Goal: Communication & Community: Answer question/provide support

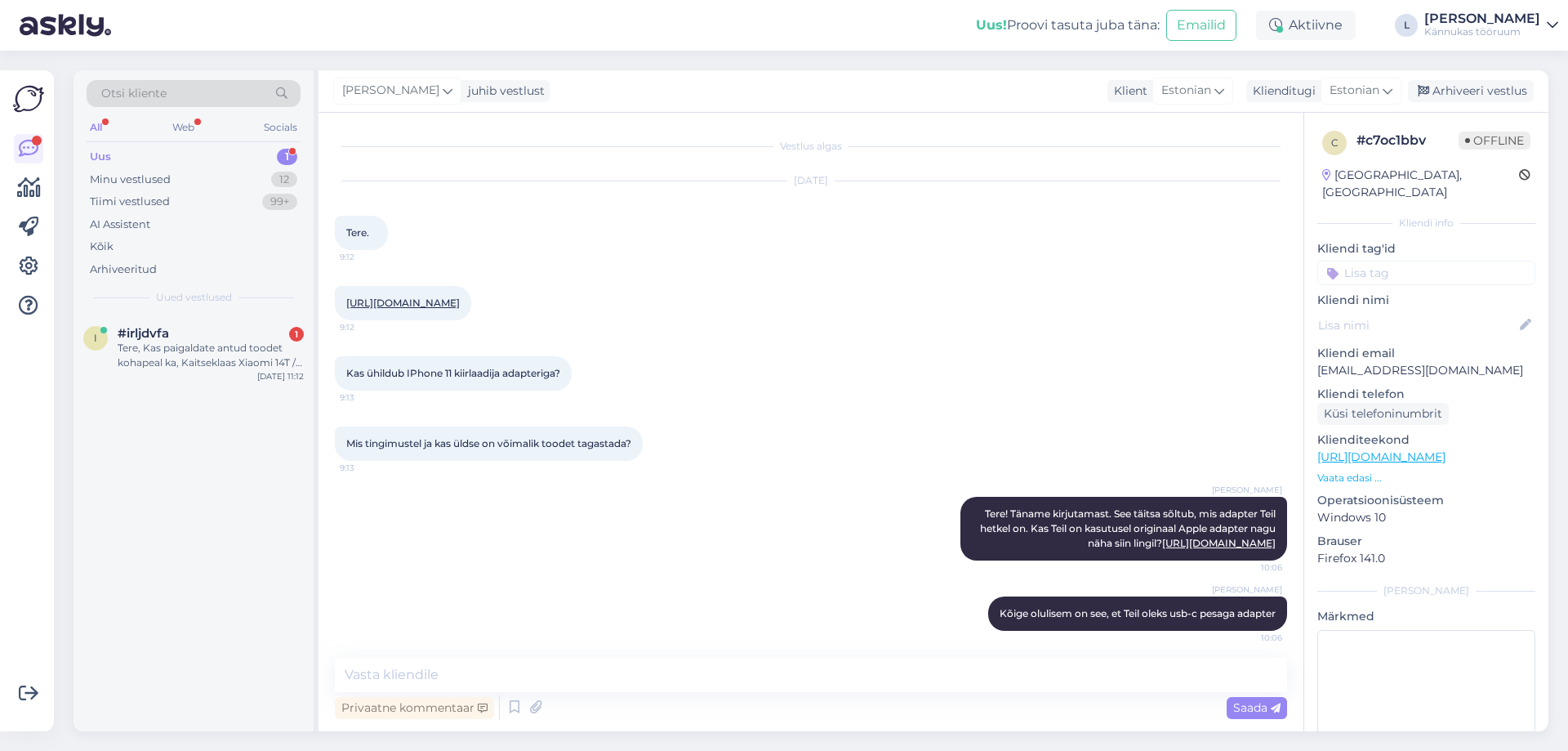
scroll to position [135, 0]
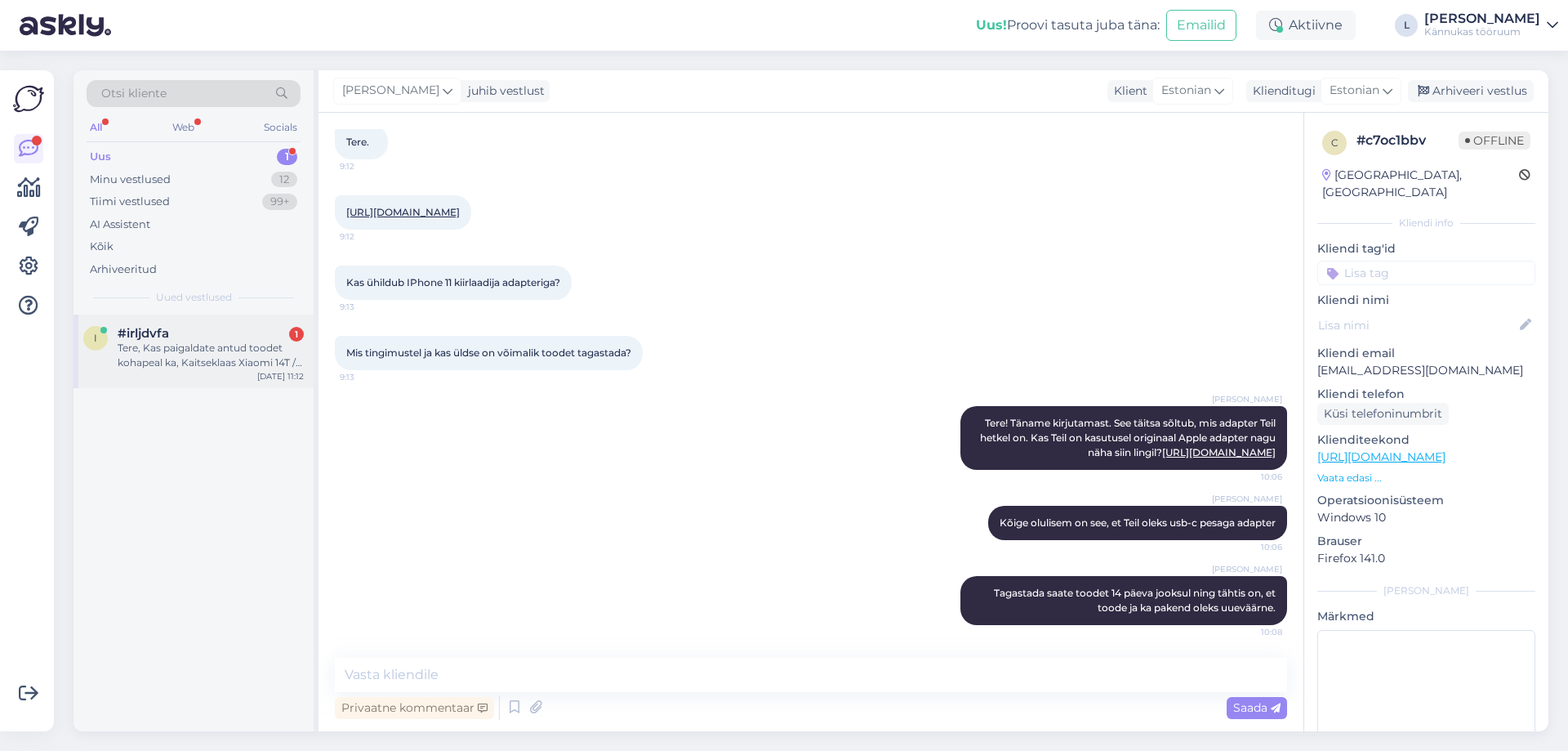
click at [197, 324] on div "i #irljdvfa 1 Tere, Kas paigaldate antud toodet kohapeal ka, Kaitseklaas Xiaomi…" at bounding box center [193, 351] width 240 height 73
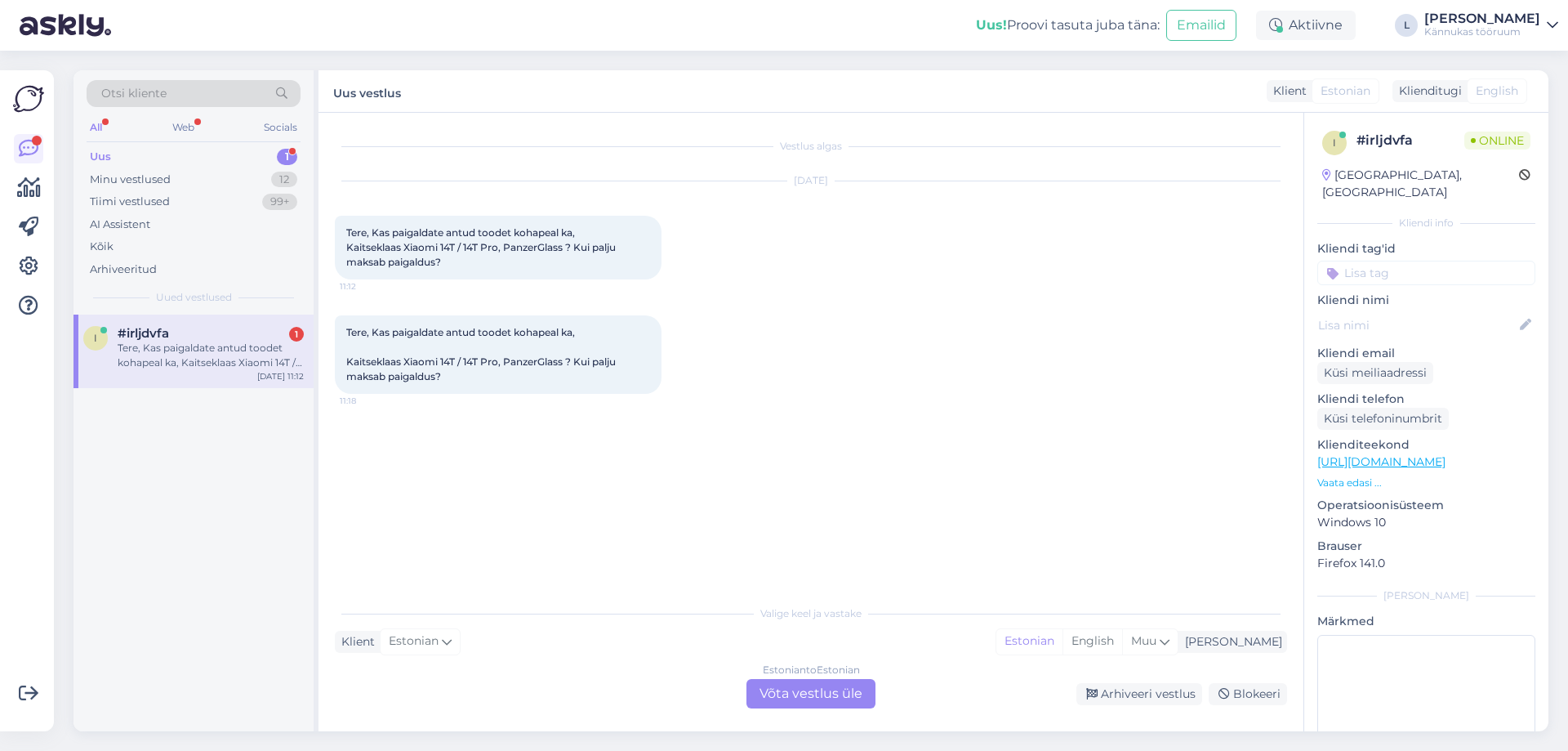
click at [794, 701] on div "Estonian to Estonian Võta vestlus üle" at bounding box center [810, 693] width 129 height 29
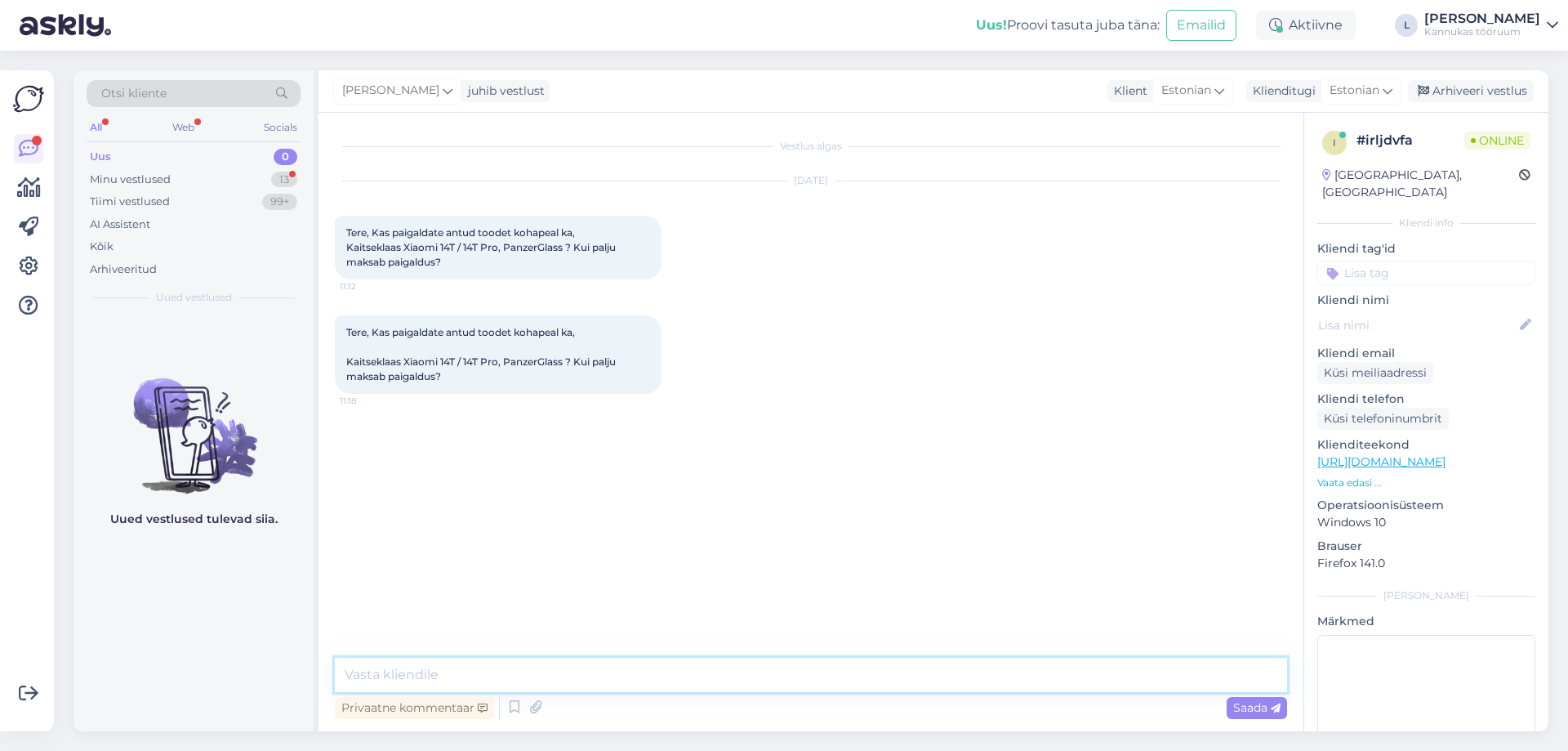
click at [533, 674] on textarea at bounding box center [811, 674] width 952 height 35
type textarea "Tere! Täname kirjutamast. Paigaldame [PERSON_NAME], paigaldus maksab 6€."
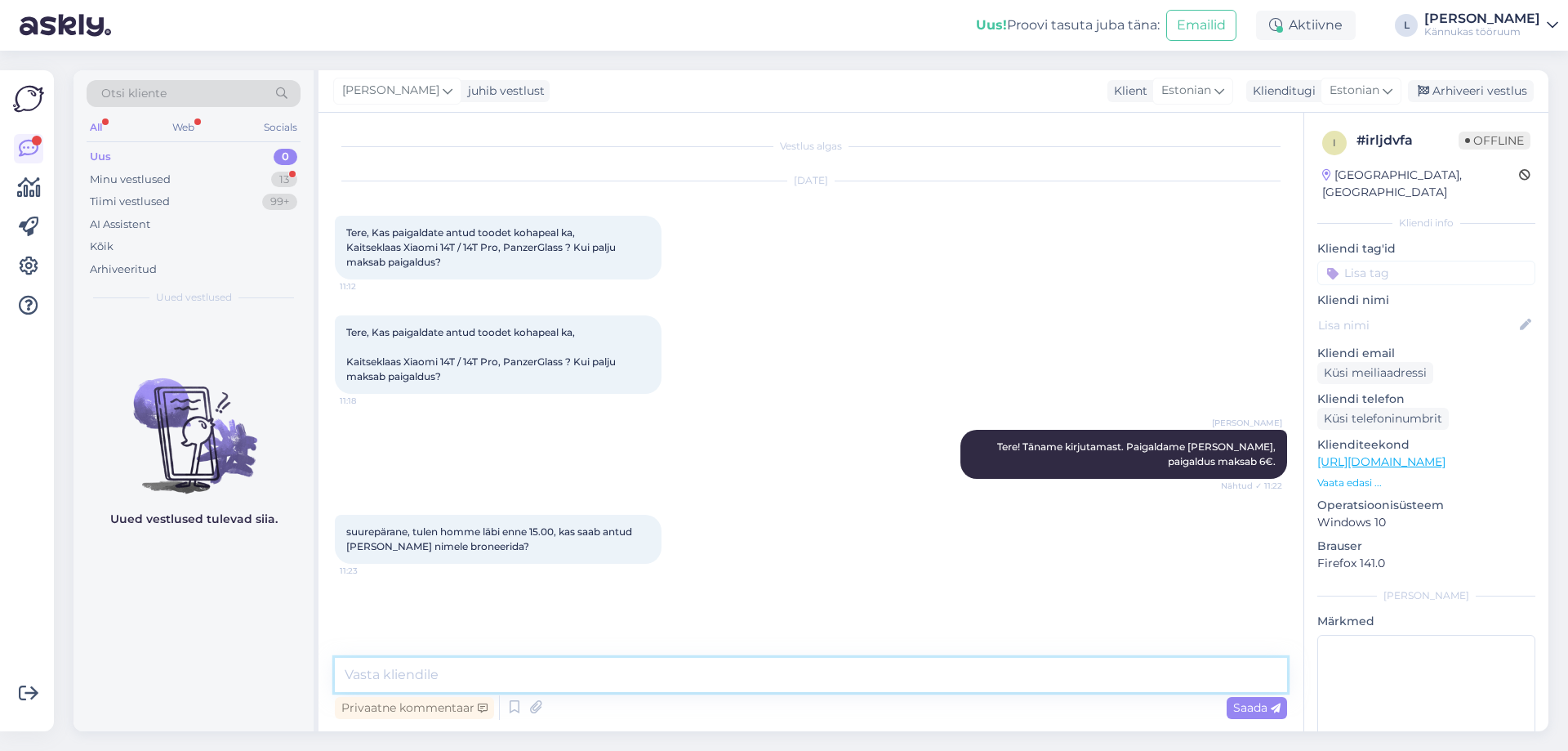
click at [488, 662] on textarea at bounding box center [811, 674] width 952 height 35
click at [644, 685] on textarea at bounding box center [811, 674] width 952 height 35
type textarea "Broneeritud!"
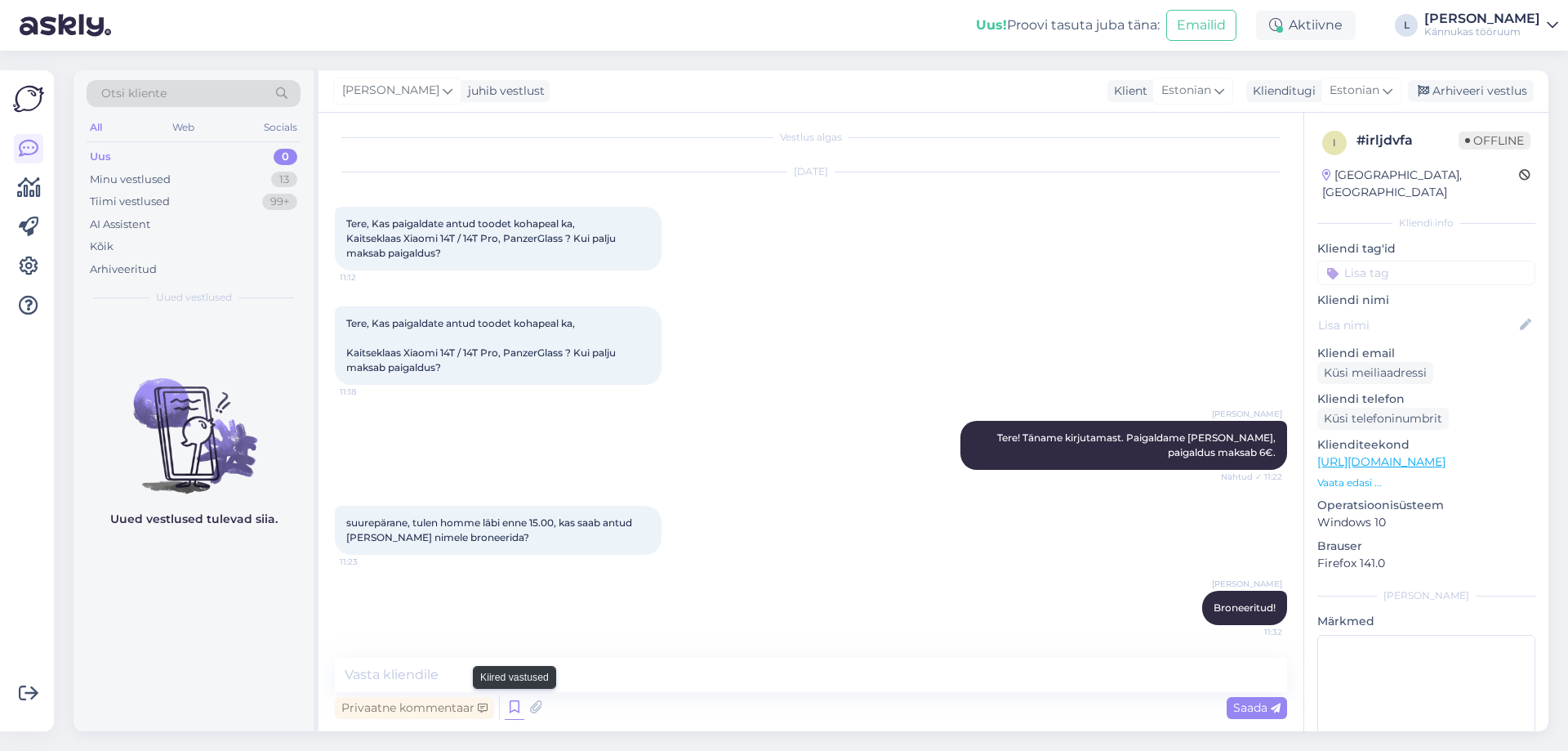
click at [509, 705] on icon at bounding box center [515, 707] width 20 height 24
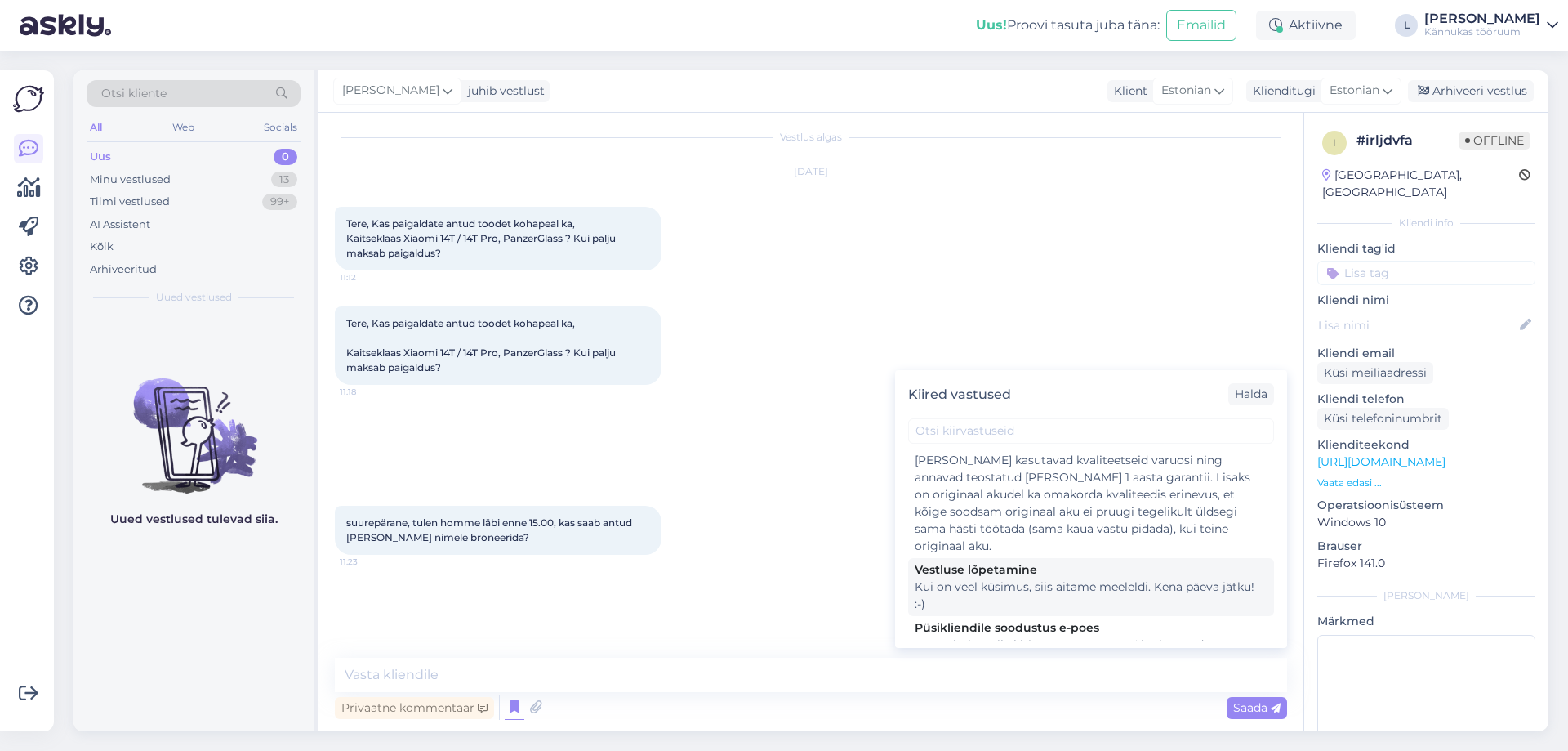
scroll to position [82, 0]
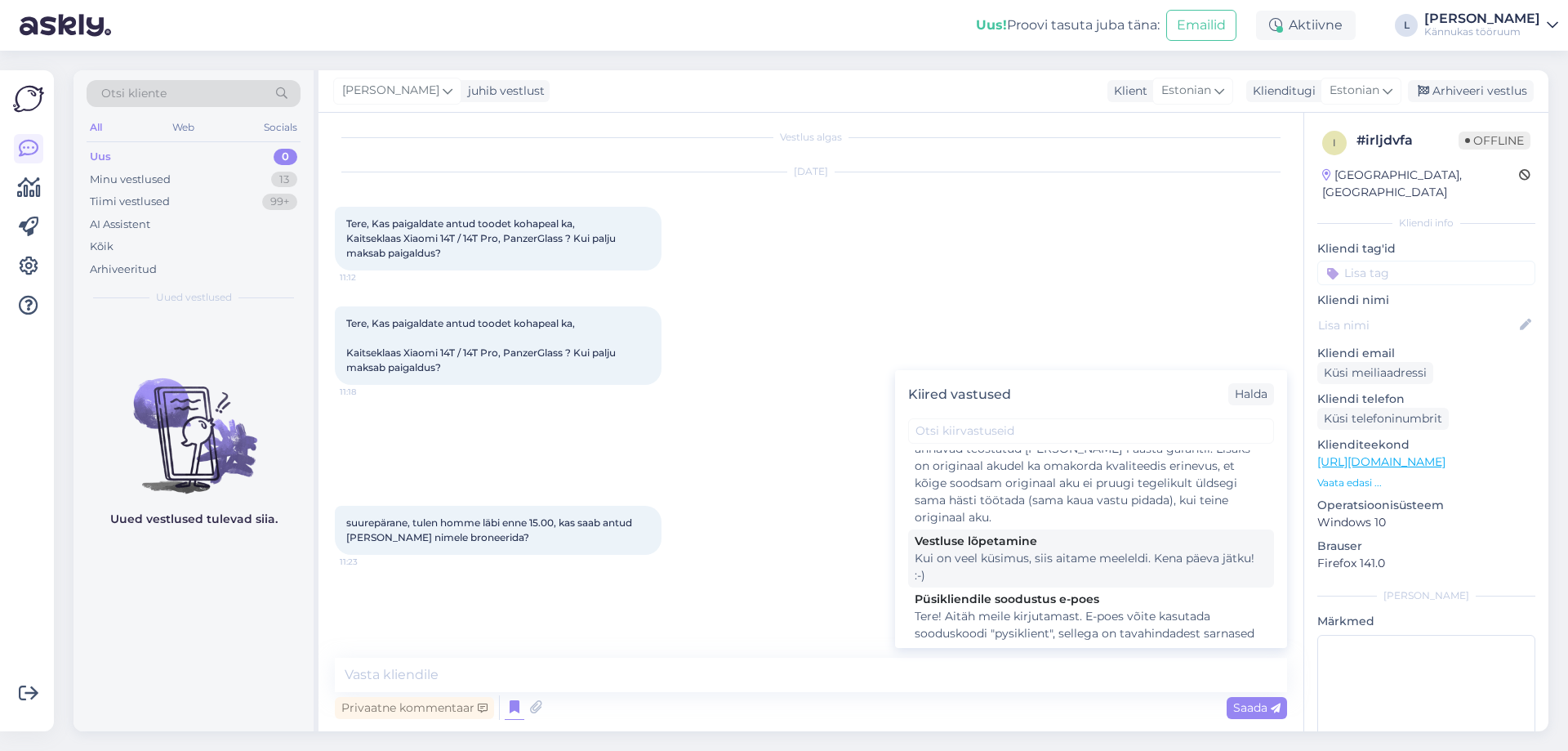
click at [1027, 549] on div "Kui on veel küsimus, siis aitame meeleldi. Kena päeva jätku! :-)" at bounding box center [1091, 566] width 353 height 35
type textarea "Kui on veel küsimus, siis aitame meeleldi. Kena päeva jätku! :-)"
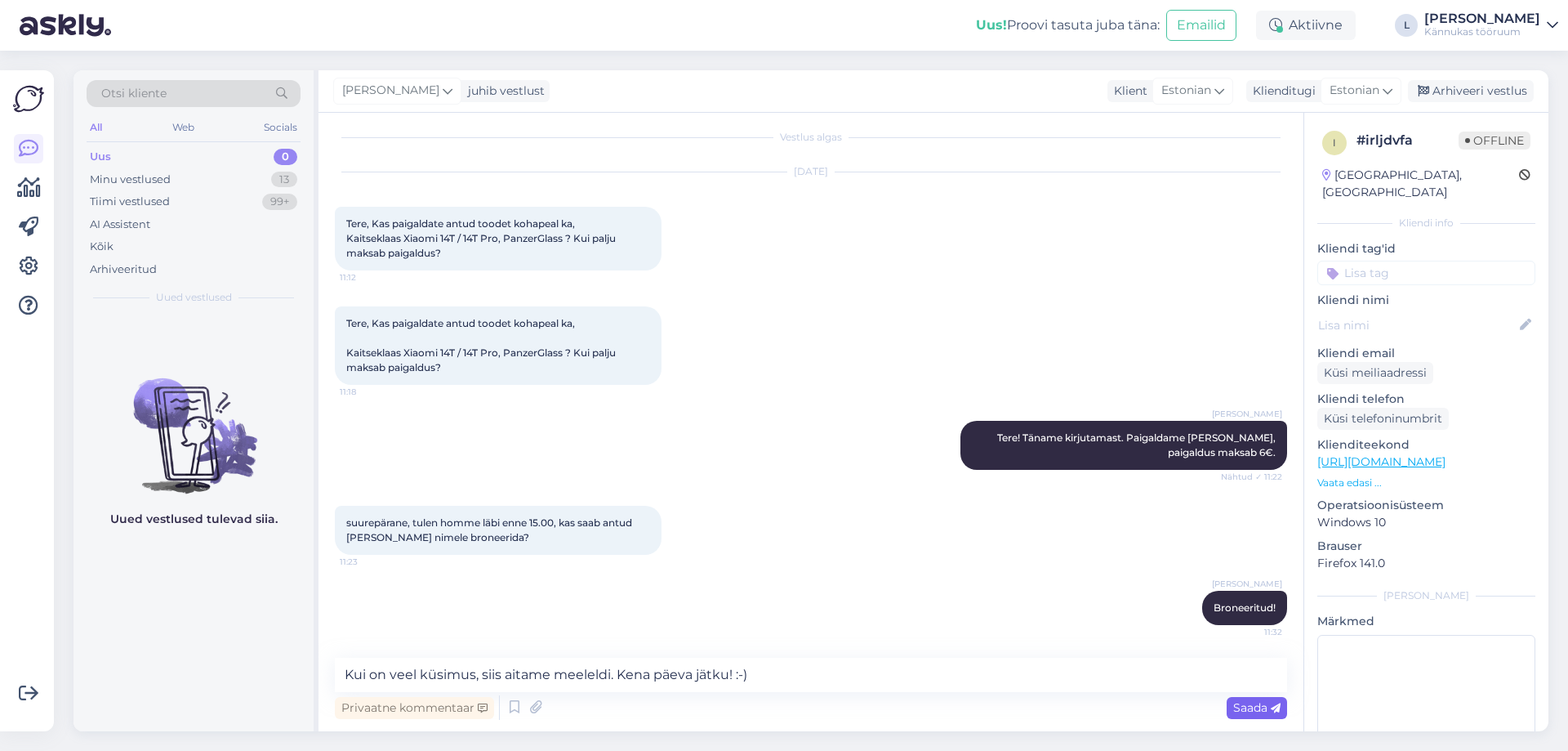
click at [1239, 710] on span "Saada" at bounding box center [1257, 708] width 47 height 15
